Goal: Download file/media

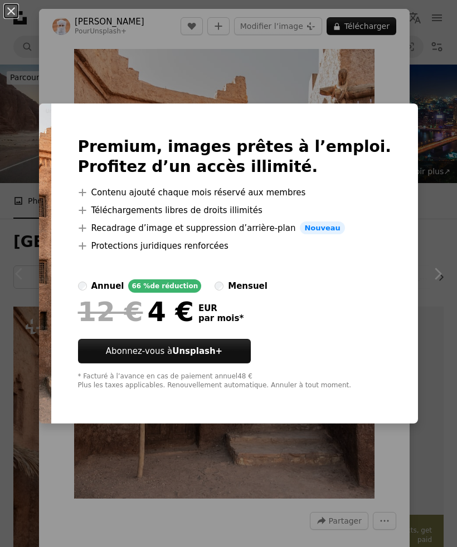
scroll to position [253, 0]
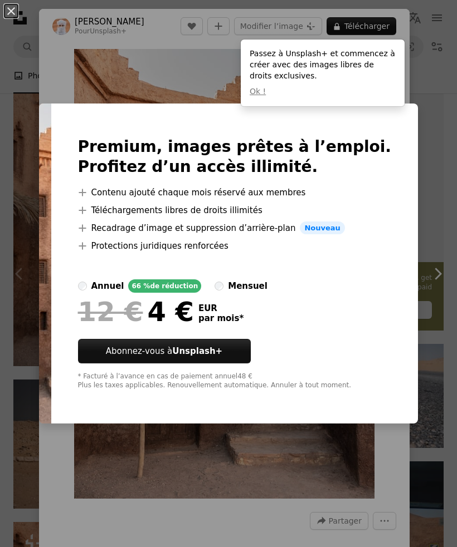
click at [180, 92] on div "An X shape Premium, images prêtes à l’emploi. Profitez d’un accès illimité. A p…" at bounding box center [228, 273] width 457 height 547
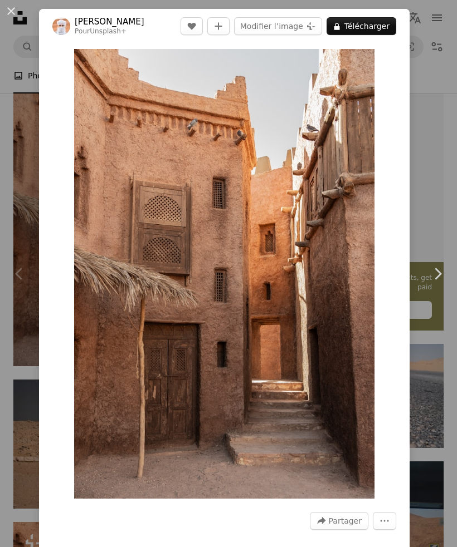
click at [427, 183] on div "An X shape Chevron left Chevron right Ahmed Pour Unsplash+ A heart A plus sign …" at bounding box center [228, 273] width 457 height 547
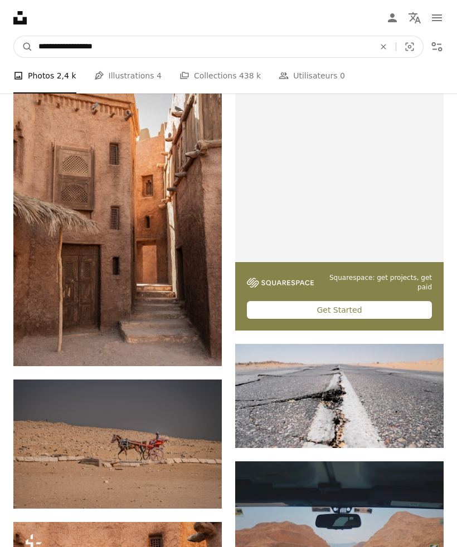
click at [183, 51] on input "**********" at bounding box center [202, 46] width 338 height 21
type input "**********"
click at [23, 47] on button "A magnifying glass" at bounding box center [23, 46] width 19 height 21
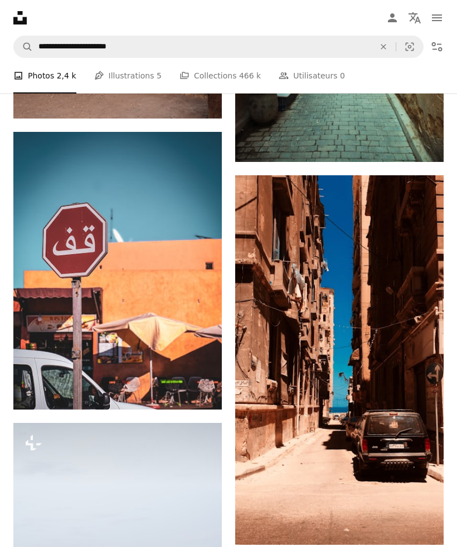
scroll to position [1130, 0]
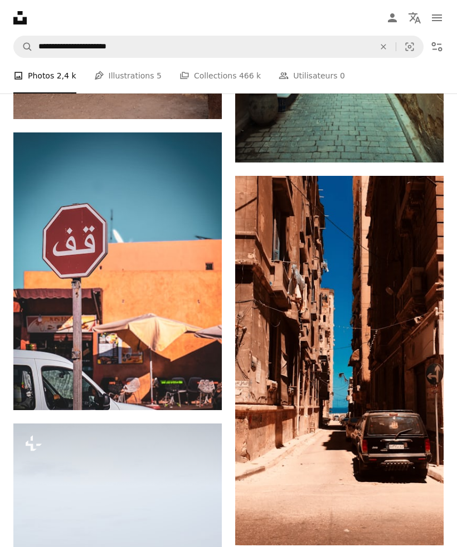
click at [424, 528] on icon "Arrow pointing down" at bounding box center [420, 524] width 9 height 13
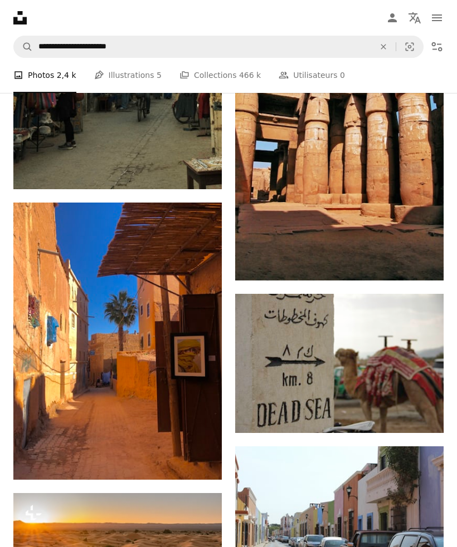
scroll to position [4689, 0]
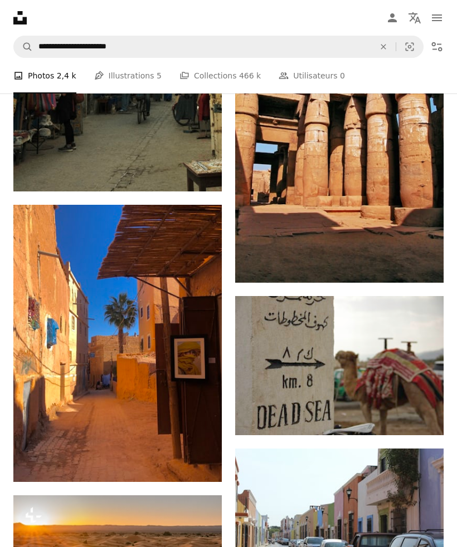
click at [203, 468] on icon "Arrow pointing down" at bounding box center [199, 461] width 9 height 13
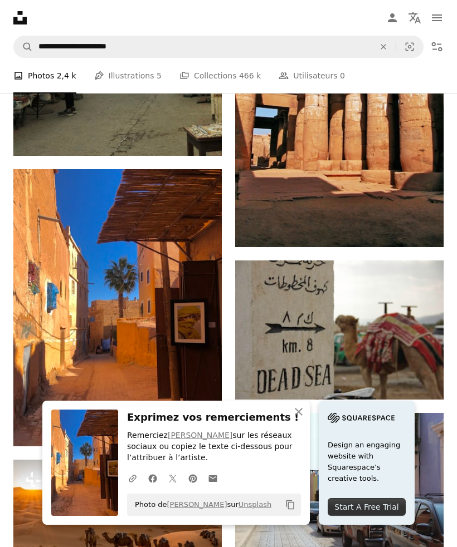
click at [413, 236] on button "A lock Télécharger" at bounding box center [398, 227] width 68 height 18
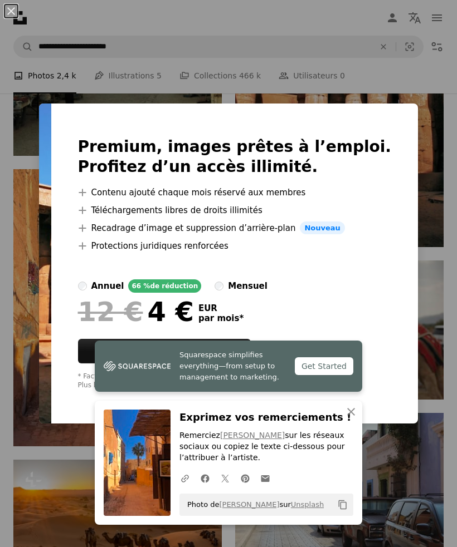
click at [389, 71] on div "An X shape Premium, images prêtes à l’emploi. Profitez d’un accès illimité. A p…" at bounding box center [228, 273] width 457 height 547
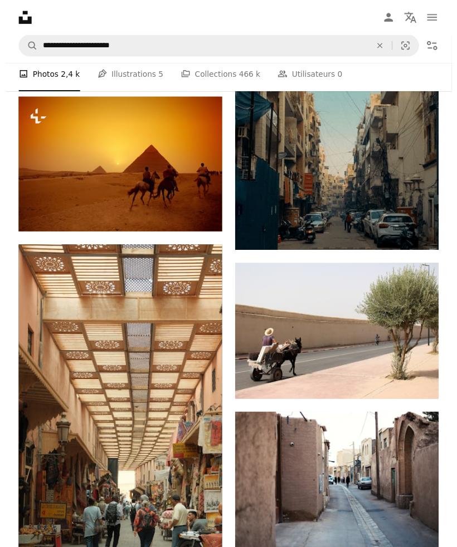
scroll to position [5576, 0]
